Goal: Navigation & Orientation: Find specific page/section

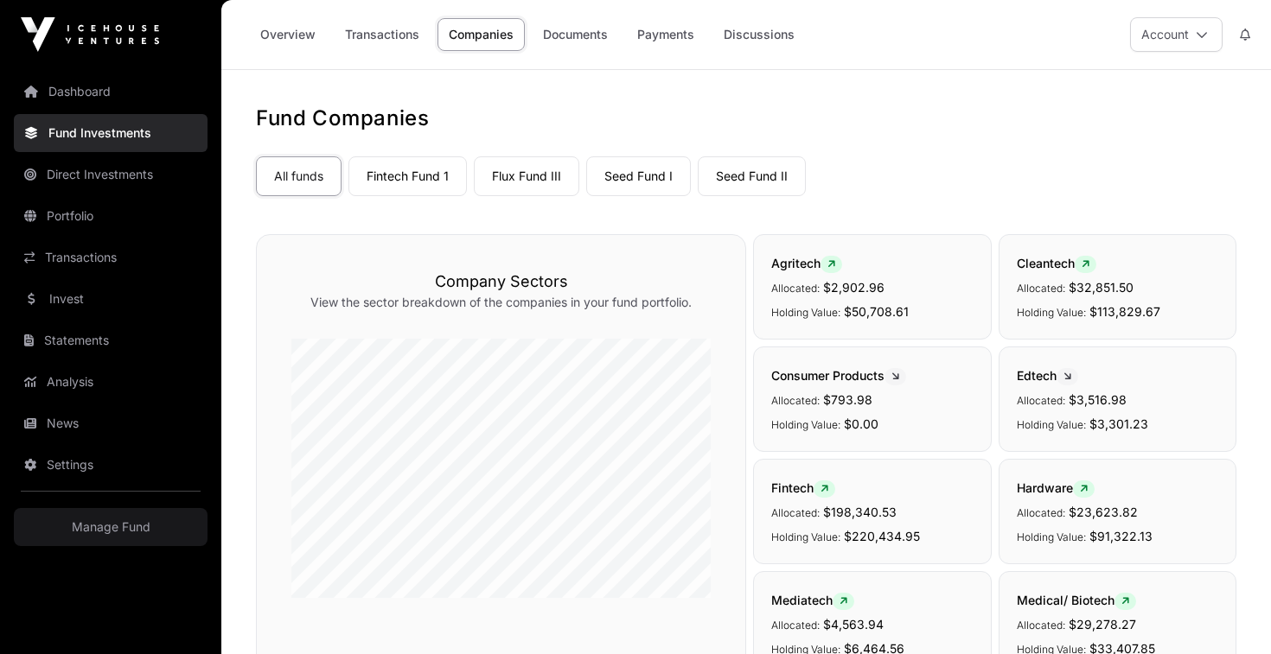
scroll to position [182, 0]
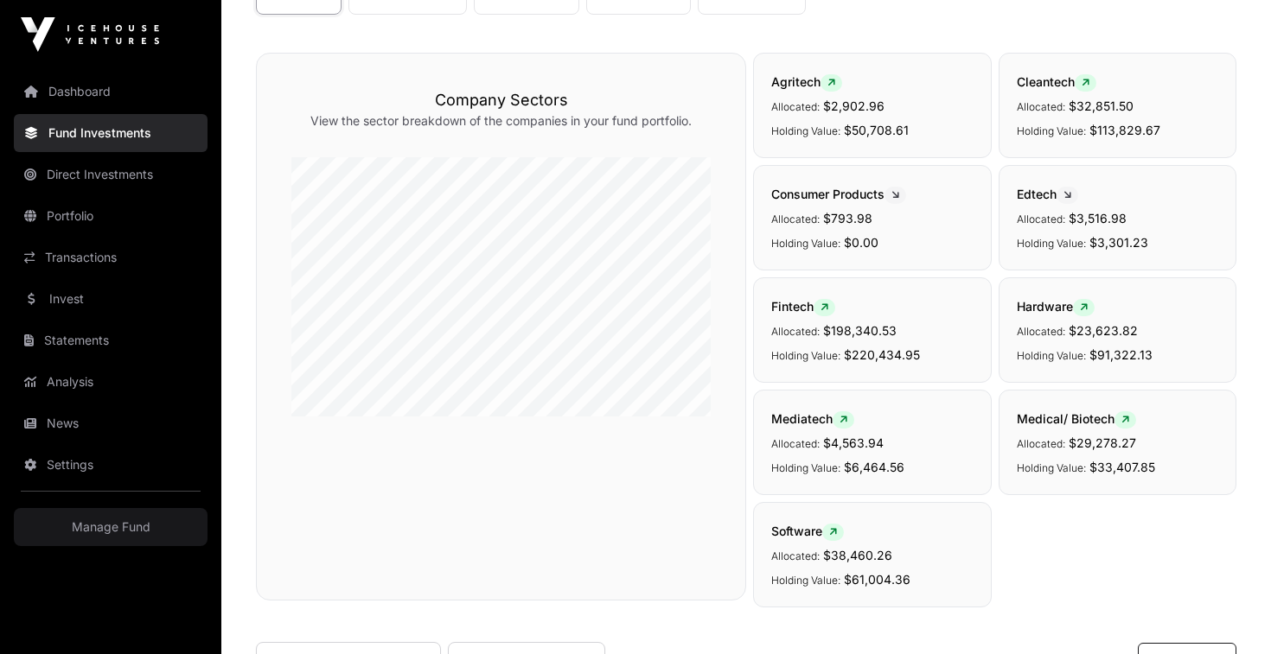
click at [97, 91] on link "Dashboard" at bounding box center [111, 92] width 194 height 38
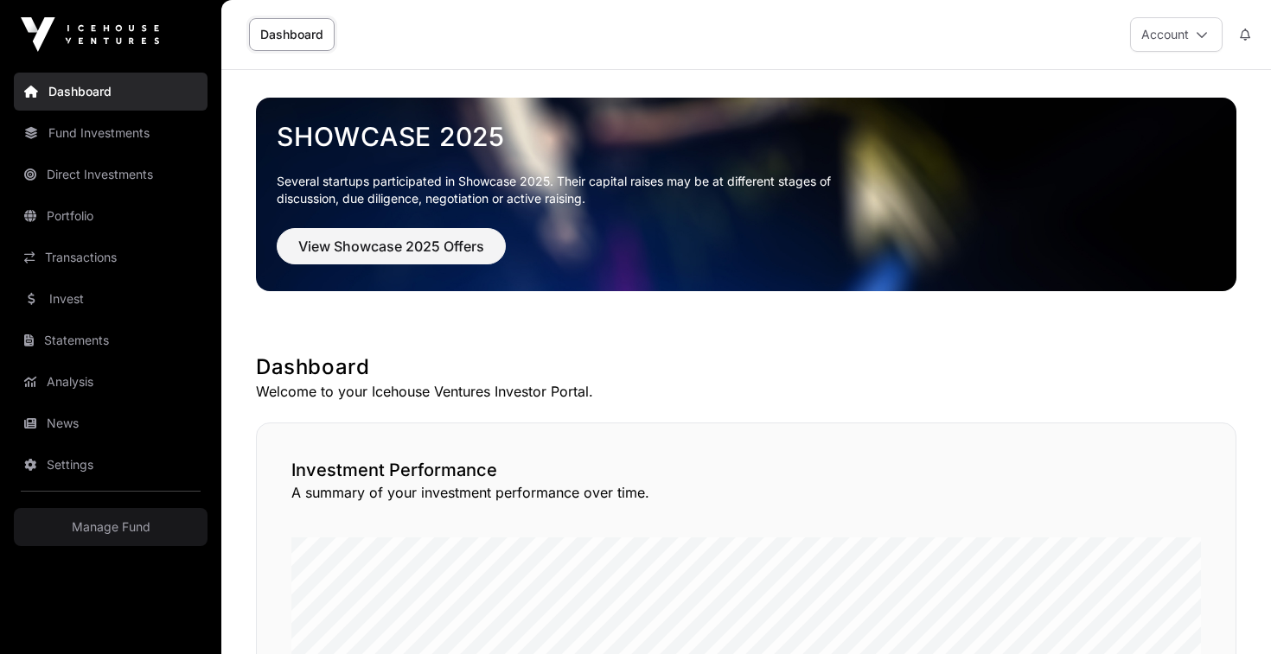
click at [81, 223] on link "Portfolio" at bounding box center [111, 216] width 194 height 38
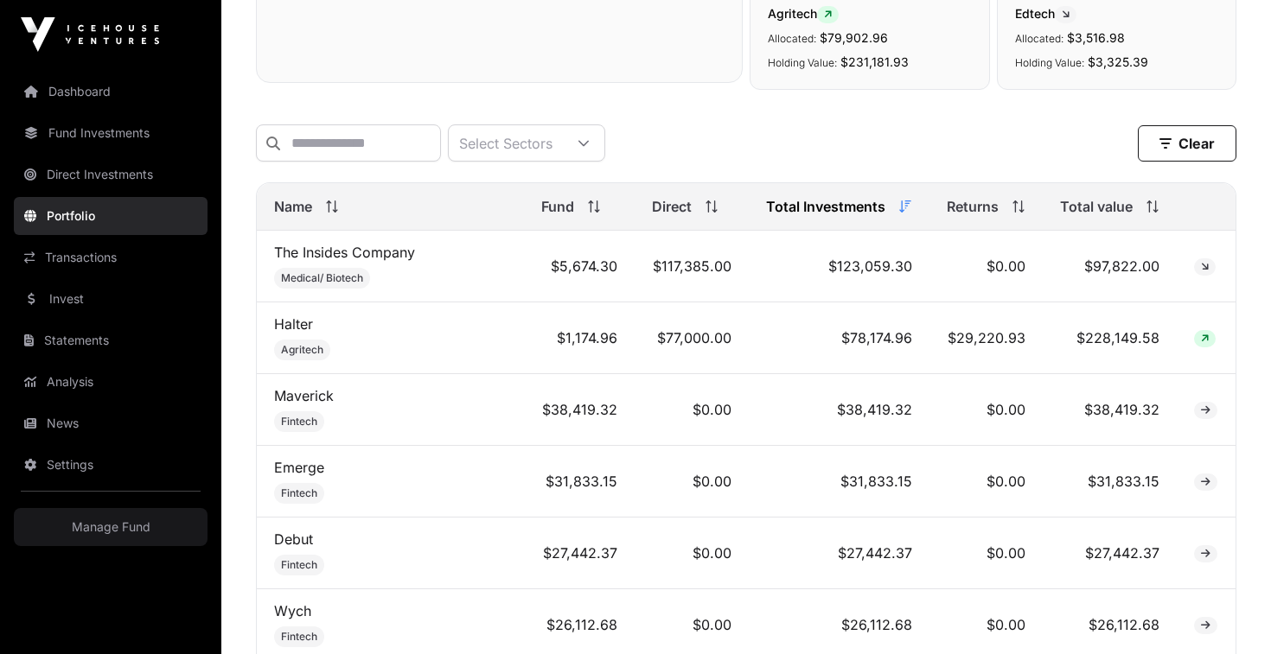
scroll to position [621, 0]
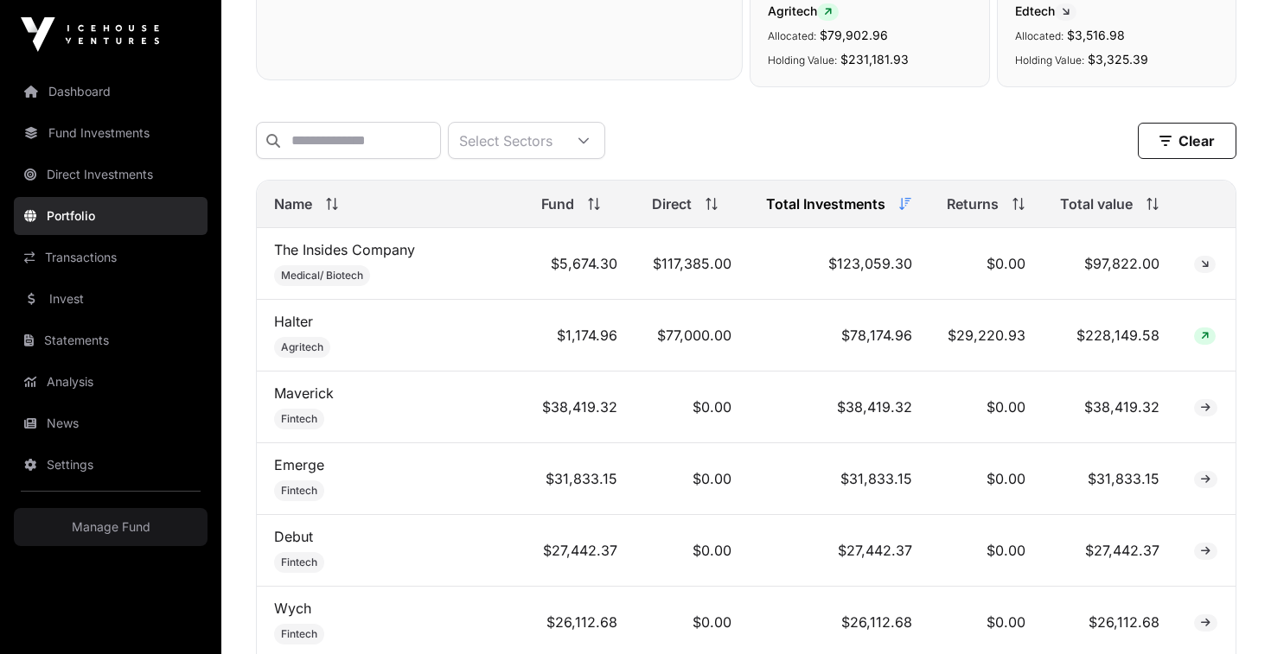
click at [1106, 213] on span "Total value" at bounding box center [1096, 204] width 73 height 21
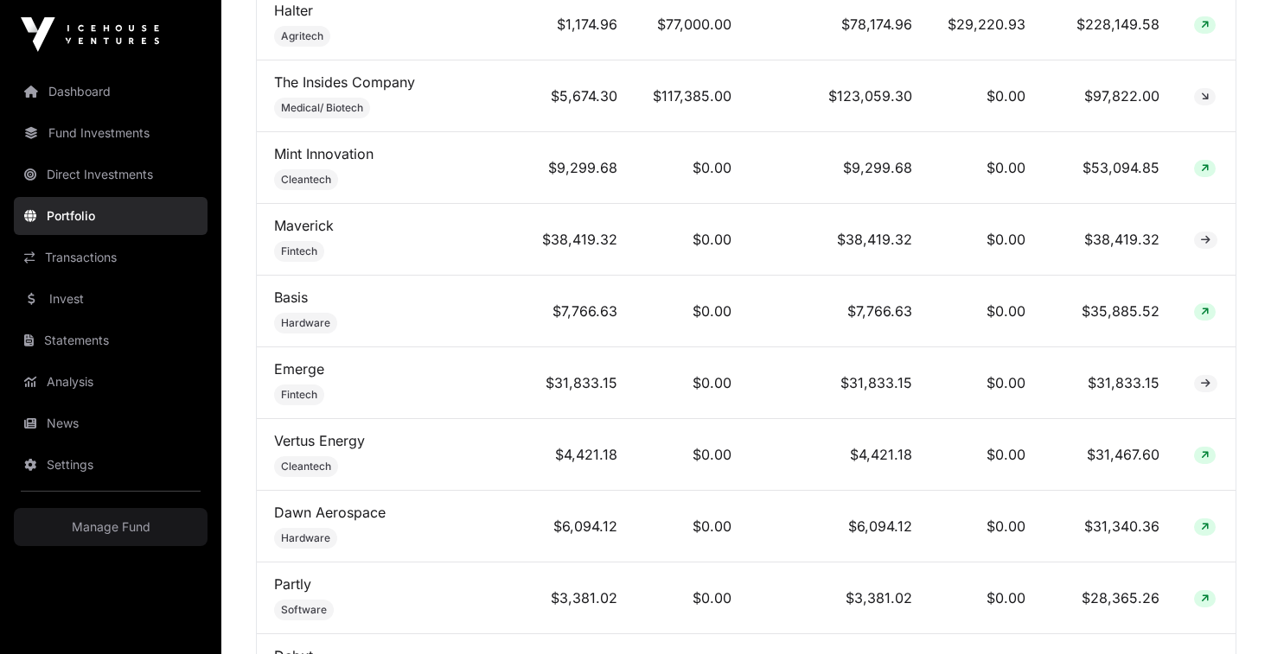
scroll to position [863, 0]
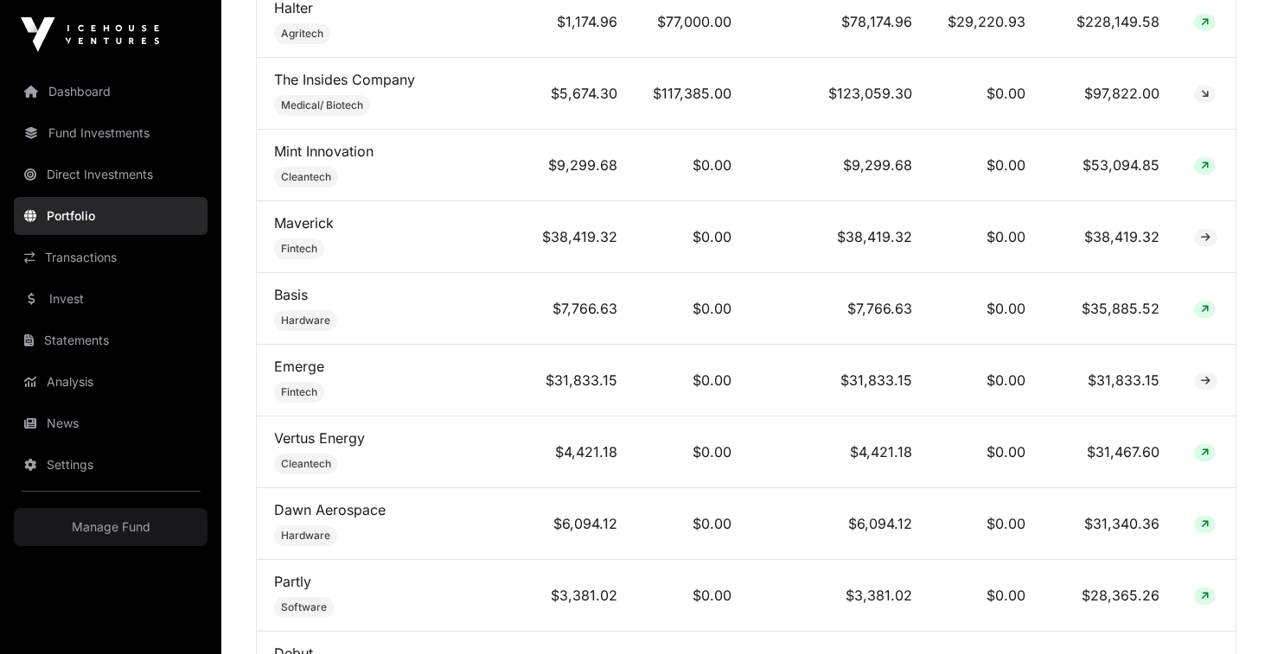
click at [325, 444] on link "Vertus Energy" at bounding box center [319, 438] width 91 height 17
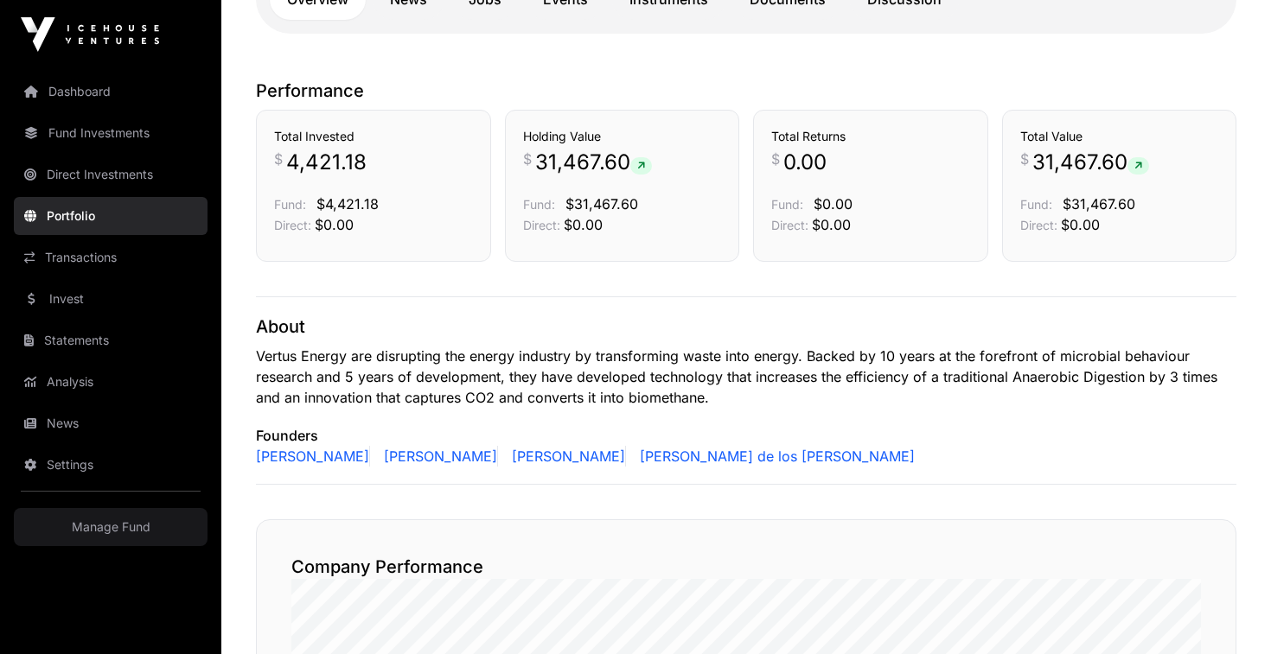
scroll to position [392, 0]
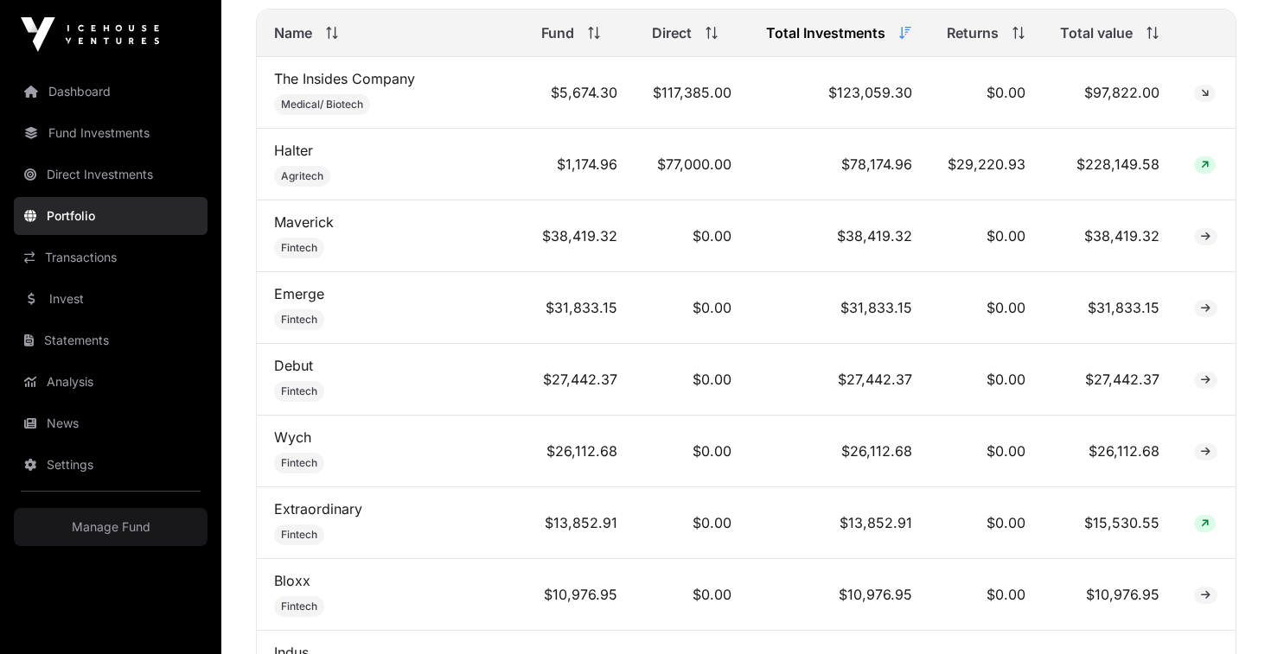
scroll to position [756, 0]
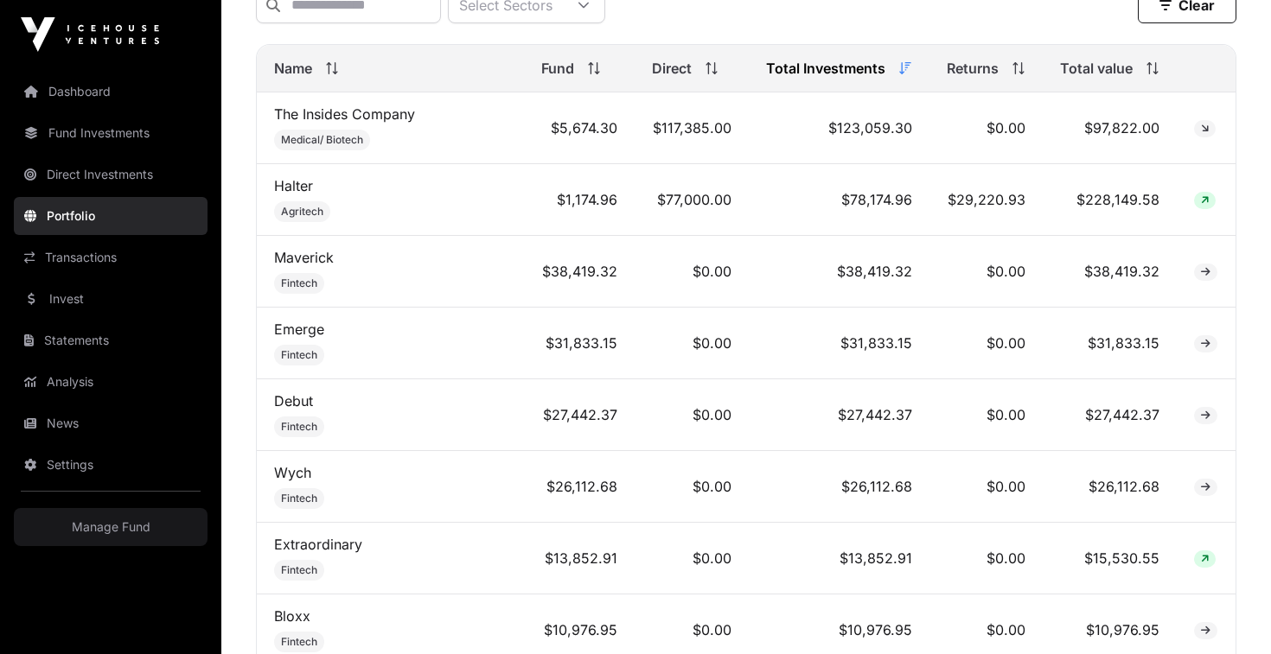
click at [1088, 67] on span "Total value" at bounding box center [1096, 68] width 73 height 21
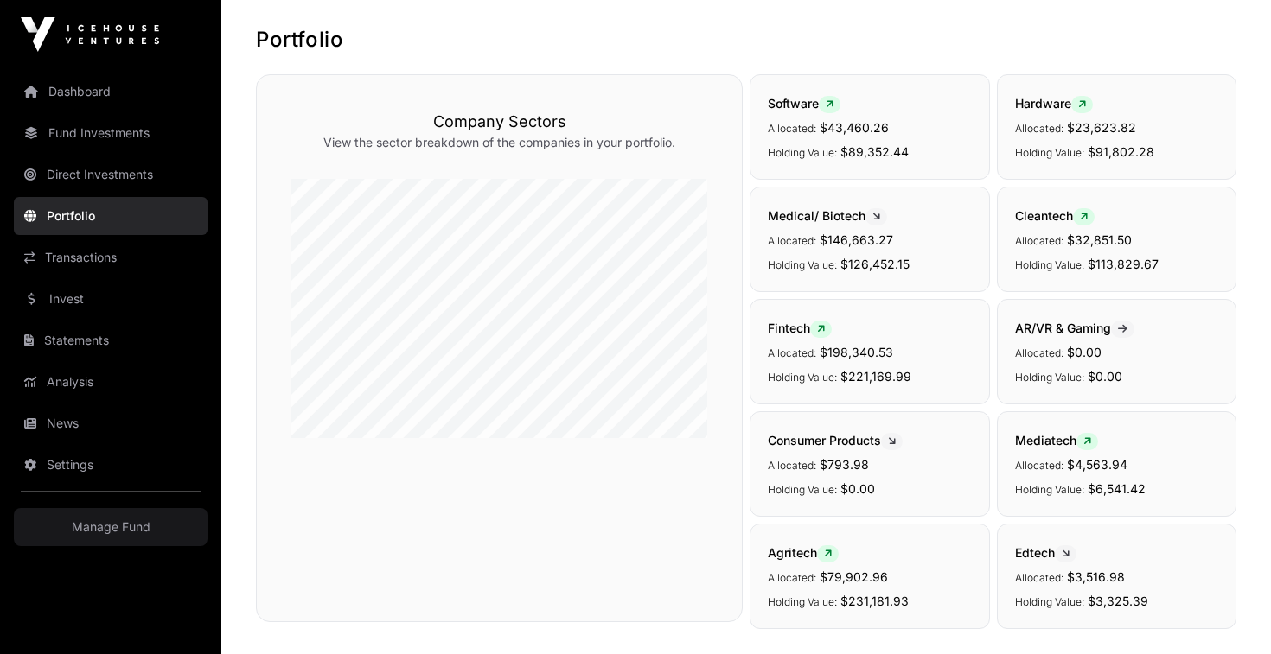
scroll to position [81, 0]
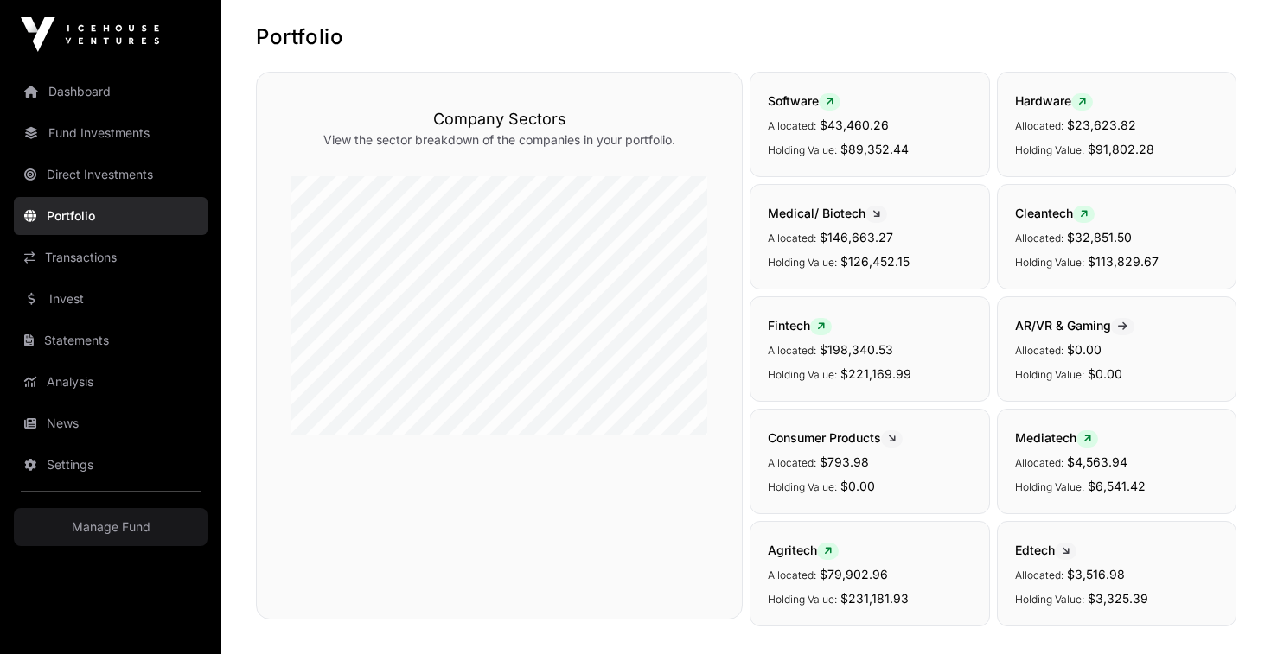
click at [117, 517] on link "Manage Fund" at bounding box center [111, 527] width 194 height 38
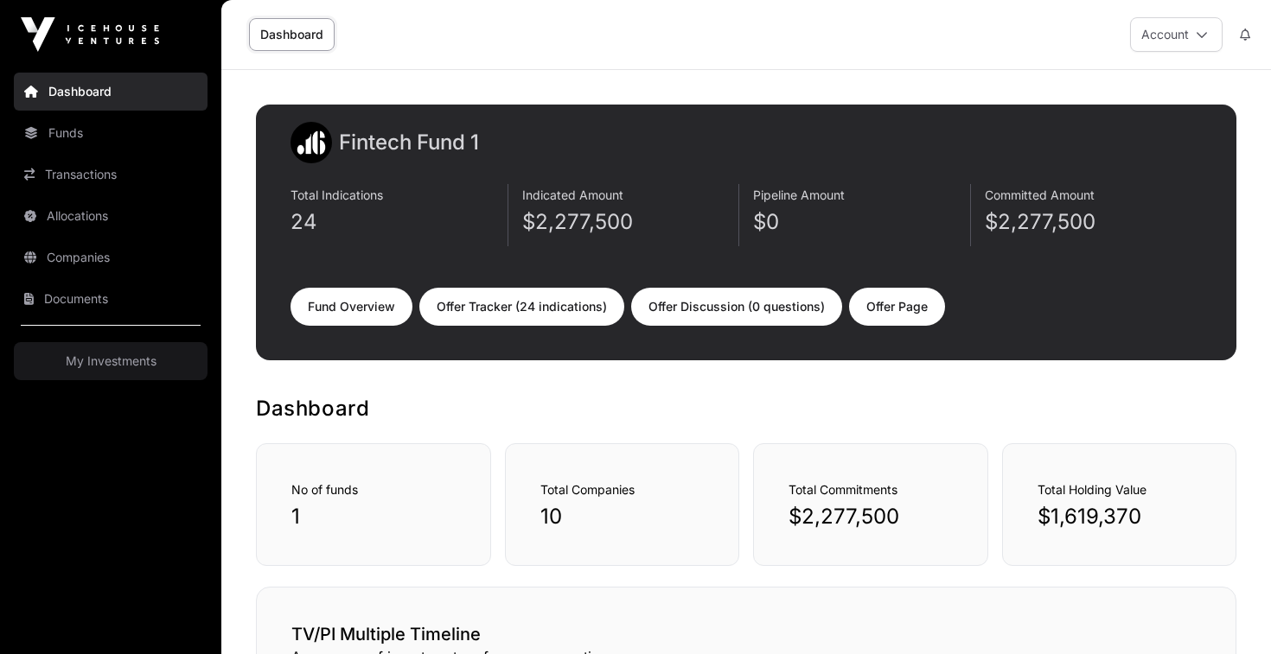
click at [547, 307] on link "Offer Tracker (24 indications)" at bounding box center [521, 307] width 205 height 38
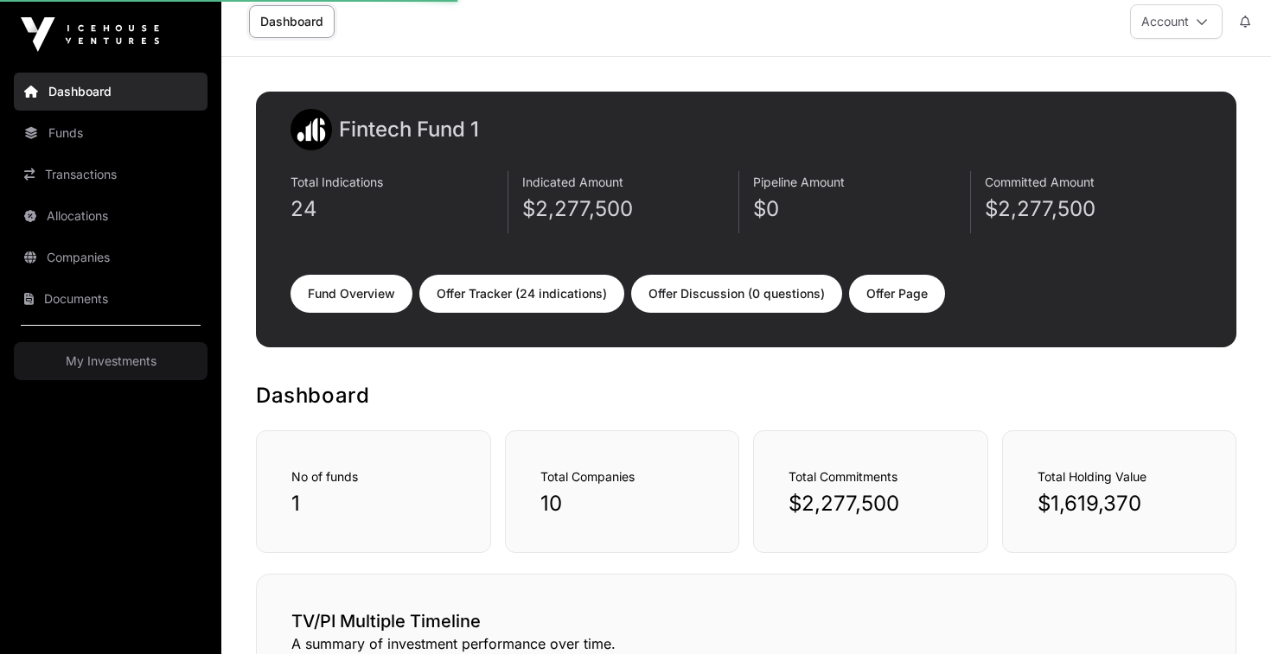
scroll to position [14, 0]
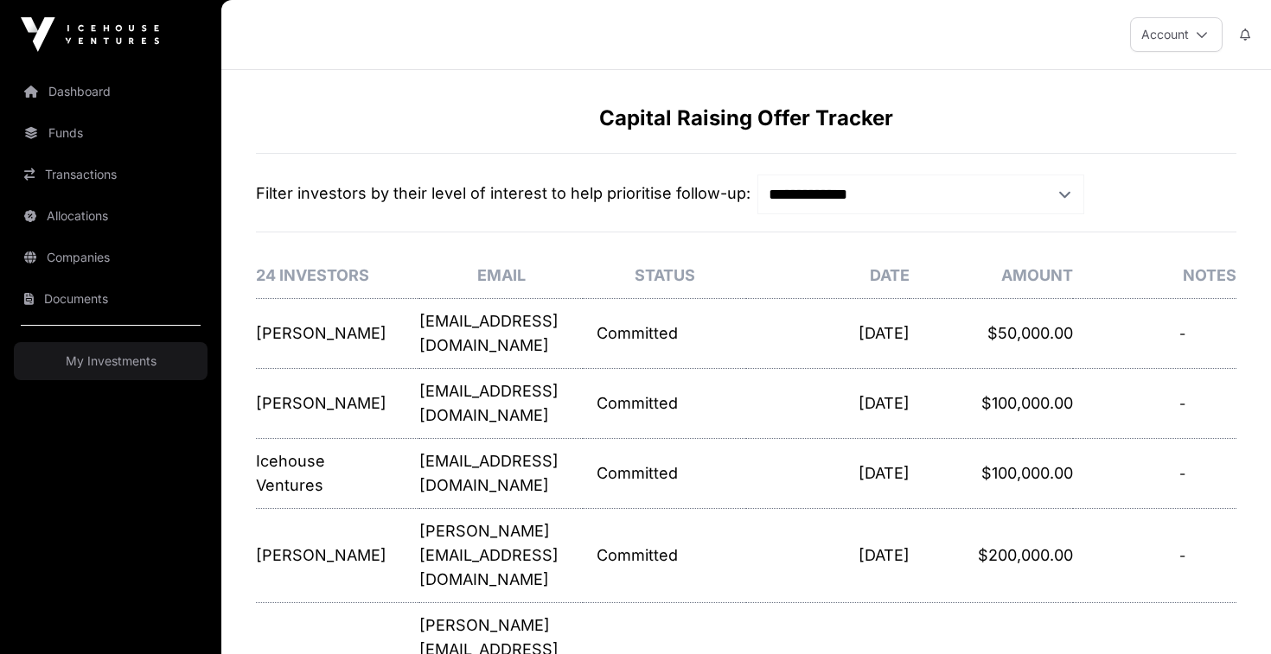
click at [107, 89] on link "Dashboard" at bounding box center [111, 92] width 194 height 38
